Goal: Transaction & Acquisition: Purchase product/service

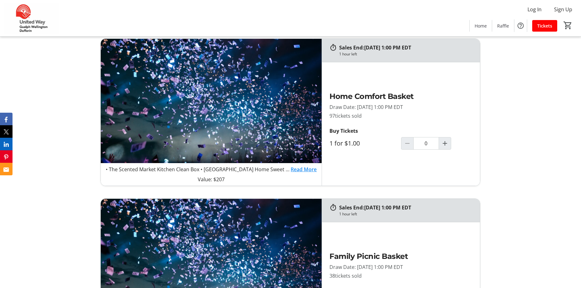
scroll to position [657, 0]
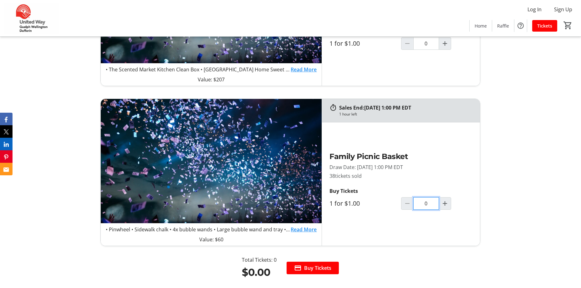
drag, startPoint x: 427, startPoint y: 205, endPoint x: 421, endPoint y: 206, distance: 6.0
click at [421, 206] on input "0" at bounding box center [426, 203] width 26 height 13
type input "20"
click at [473, 176] on div "Family Picnic Basket Draw Date: [DATE] 1:00 PM EDT 38 tickets sold Buy Tickets …" at bounding box center [401, 183] width 158 height 81
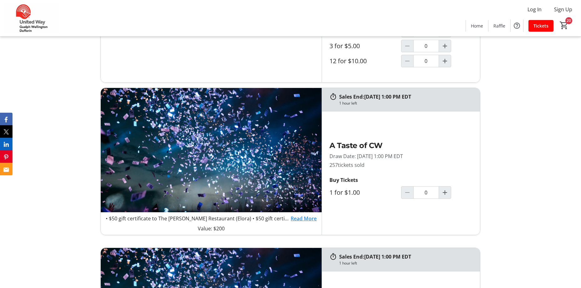
scroll to position [344, 0]
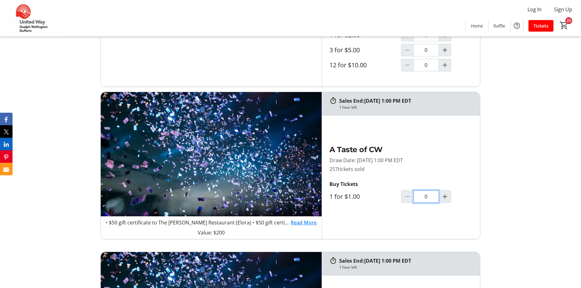
click at [423, 198] on input "0" at bounding box center [426, 196] width 26 height 13
click at [524, 196] on div "Sales End: [DATE] 1:00 PM EDT 1 hour left Winner takes $256 50/50 Prize Draw Da…" at bounding box center [290, 275] width 581 height 662
type input "80"
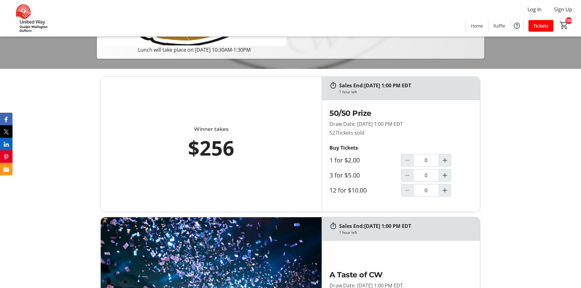
scroll to position [188, 0]
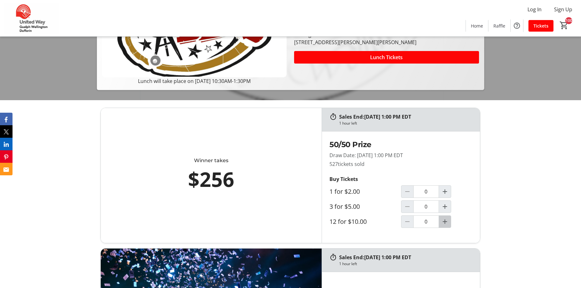
click at [443, 224] on mat-icon "Increment by one" at bounding box center [445, 222] width 8 height 8
click at [444, 222] on mat-icon "Increment by one" at bounding box center [445, 222] width 8 height 8
type input "2"
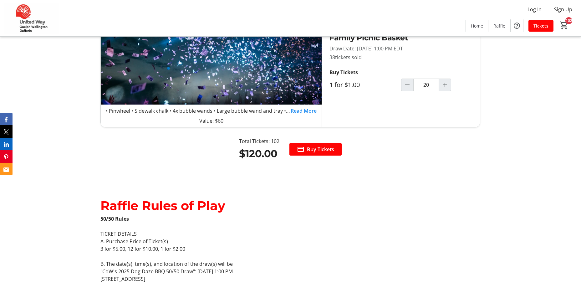
scroll to position [751, 0]
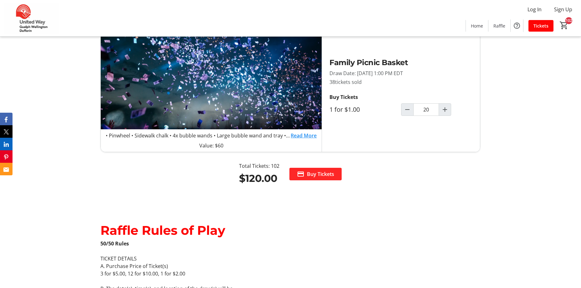
click at [315, 177] on span "Buy Tickets" at bounding box center [320, 174] width 27 height 8
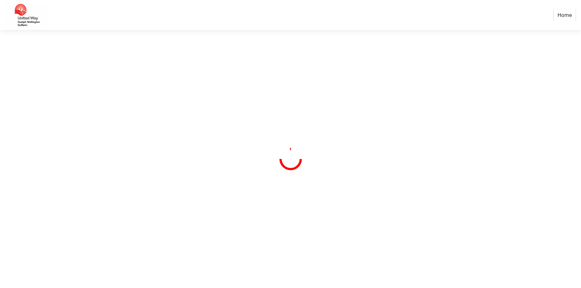
select select "CA"
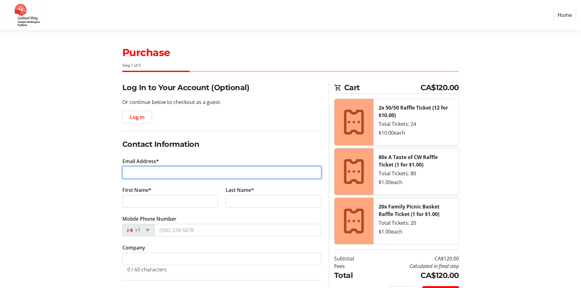
click at [193, 172] on input "Email Address*" at bounding box center [221, 172] width 199 height 13
type input "[PERSON_NAME][EMAIL_ADDRESS][DOMAIN_NAME]"
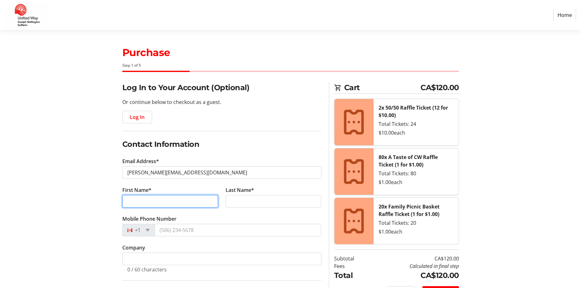
type input "[PERSON_NAME]"
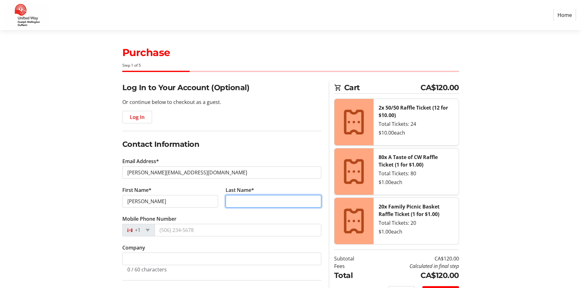
type input "Olive"
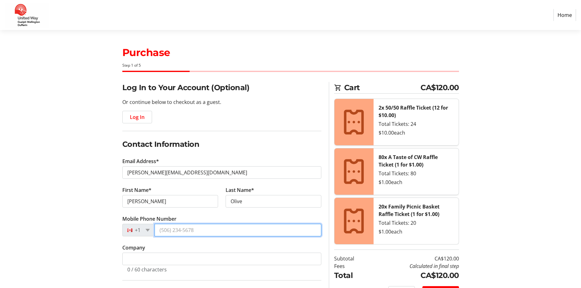
type input "[PHONE_NUMBER]"
type input "[GEOGRAPHIC_DATA]"
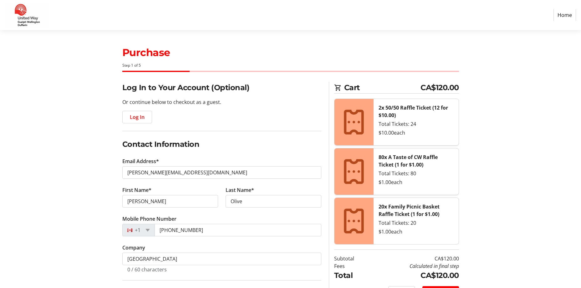
type input "[STREET_ADDRESS]"
type input "Guelph"
select select "ON"
type input "N1H 3T9"
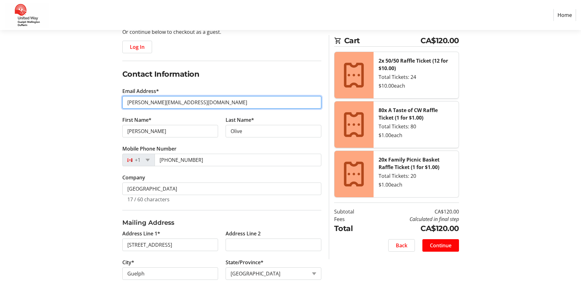
scroll to position [175, 0]
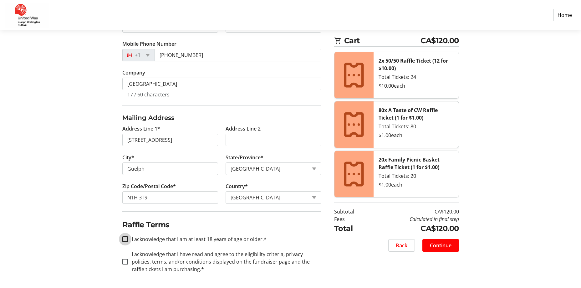
click at [126, 240] on input "I acknowledge that I am at least 18 years of age or older.*" at bounding box center [125, 239] width 6 height 6
checkbox input "true"
click at [122, 263] on input "I acknowledge that I have read and agree to the eligibility criteria, privacy p…" at bounding box center [125, 262] width 6 height 6
checkbox input "true"
click at [434, 245] on span "Continue" at bounding box center [441, 246] width 22 height 8
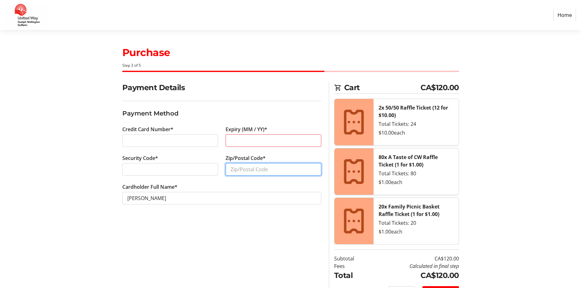
click at [249, 171] on input "Zip/Postal Code*" at bounding box center [274, 169] width 96 height 13
type input "n0b1j0"
click at [199, 251] on div "Payment Details Payment Method Credit Card Number* Expiry (MM / YY)* Security C…" at bounding box center [222, 194] width 207 height 224
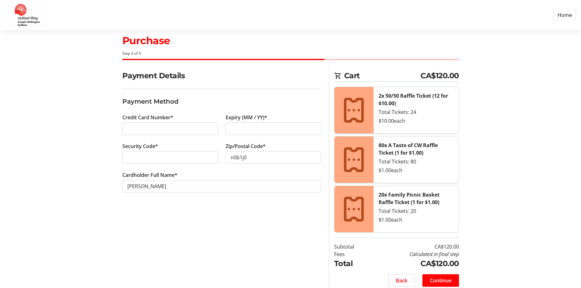
scroll to position [18, 0]
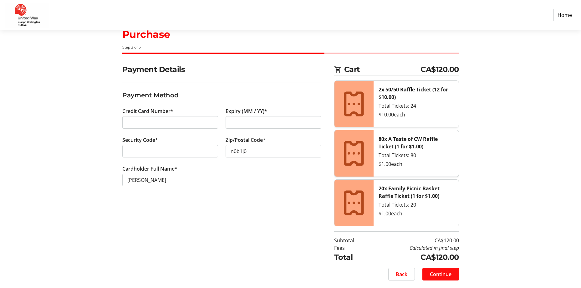
click at [446, 269] on span at bounding box center [440, 274] width 37 height 15
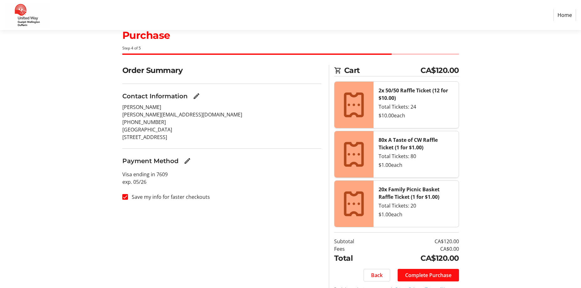
scroll to position [34, 0]
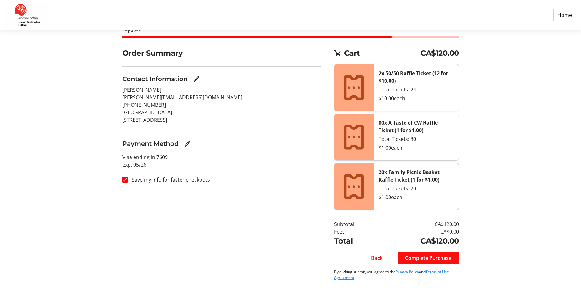
click at [433, 257] on span "Complete Purchase" at bounding box center [428, 258] width 46 height 8
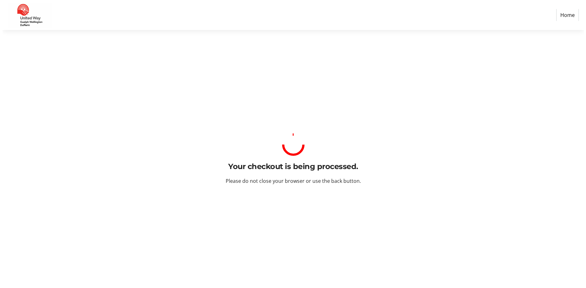
scroll to position [0, 0]
